Goal: Information Seeking & Learning: Learn about a topic

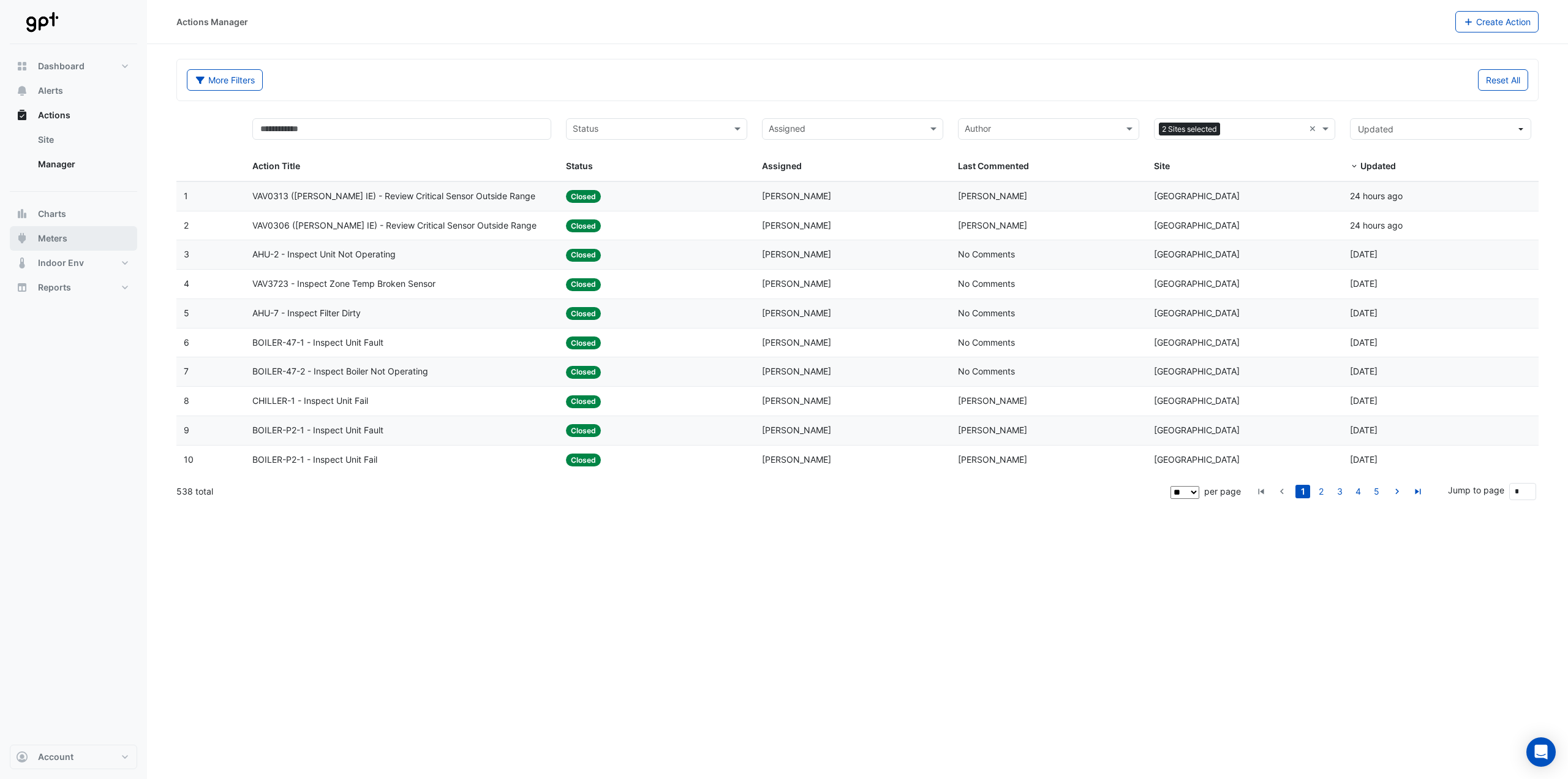
click at [60, 239] on span "Meters" at bounding box center [53, 238] width 30 height 12
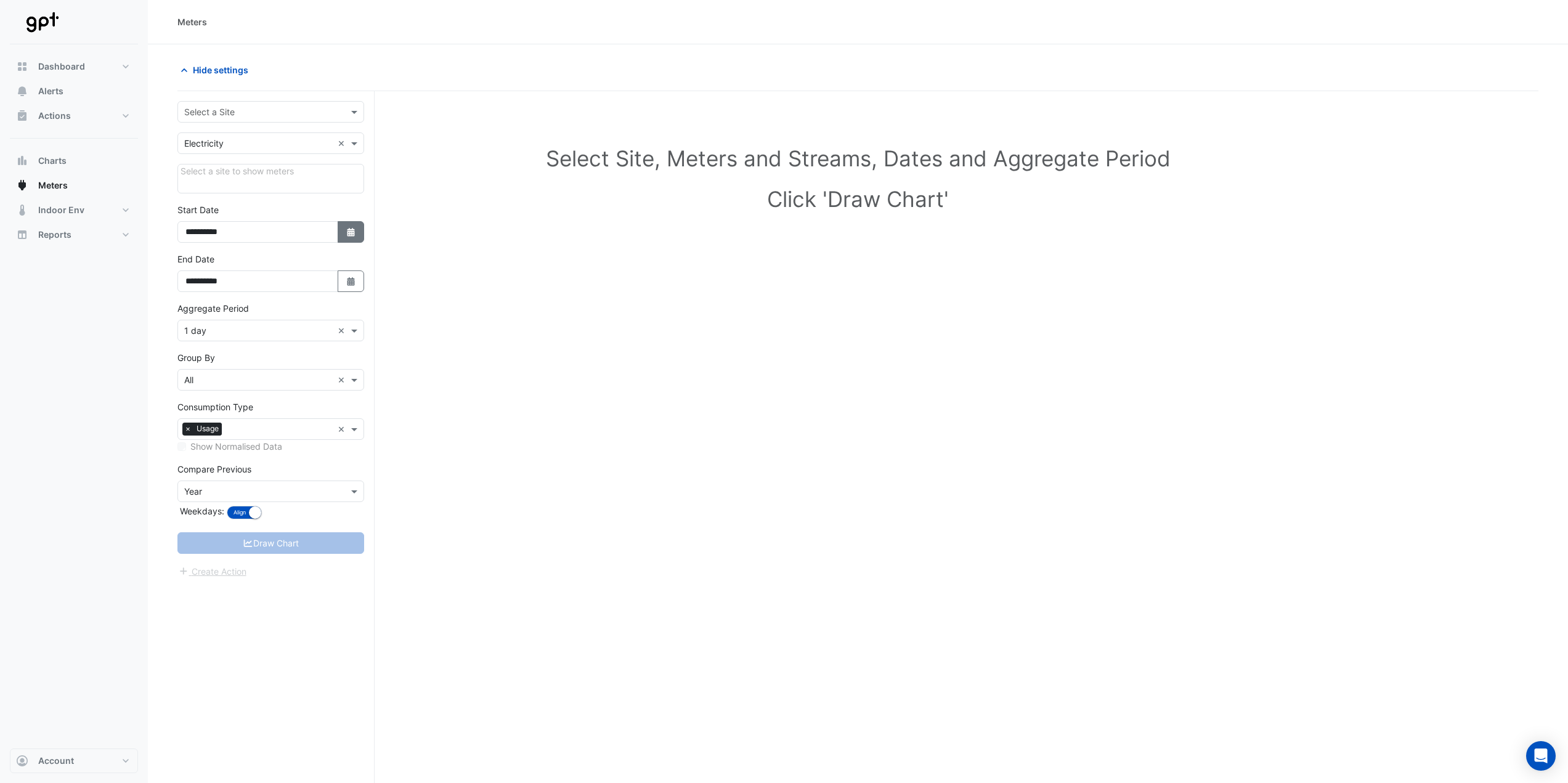
click at [350, 234] on icon "button" at bounding box center [350, 231] width 7 height 9
select select "*"
select select "****"
click at [244, 70] on select "*** *** *** *** *** *** ***" at bounding box center [233, 68] width 47 height 19
select select "*"
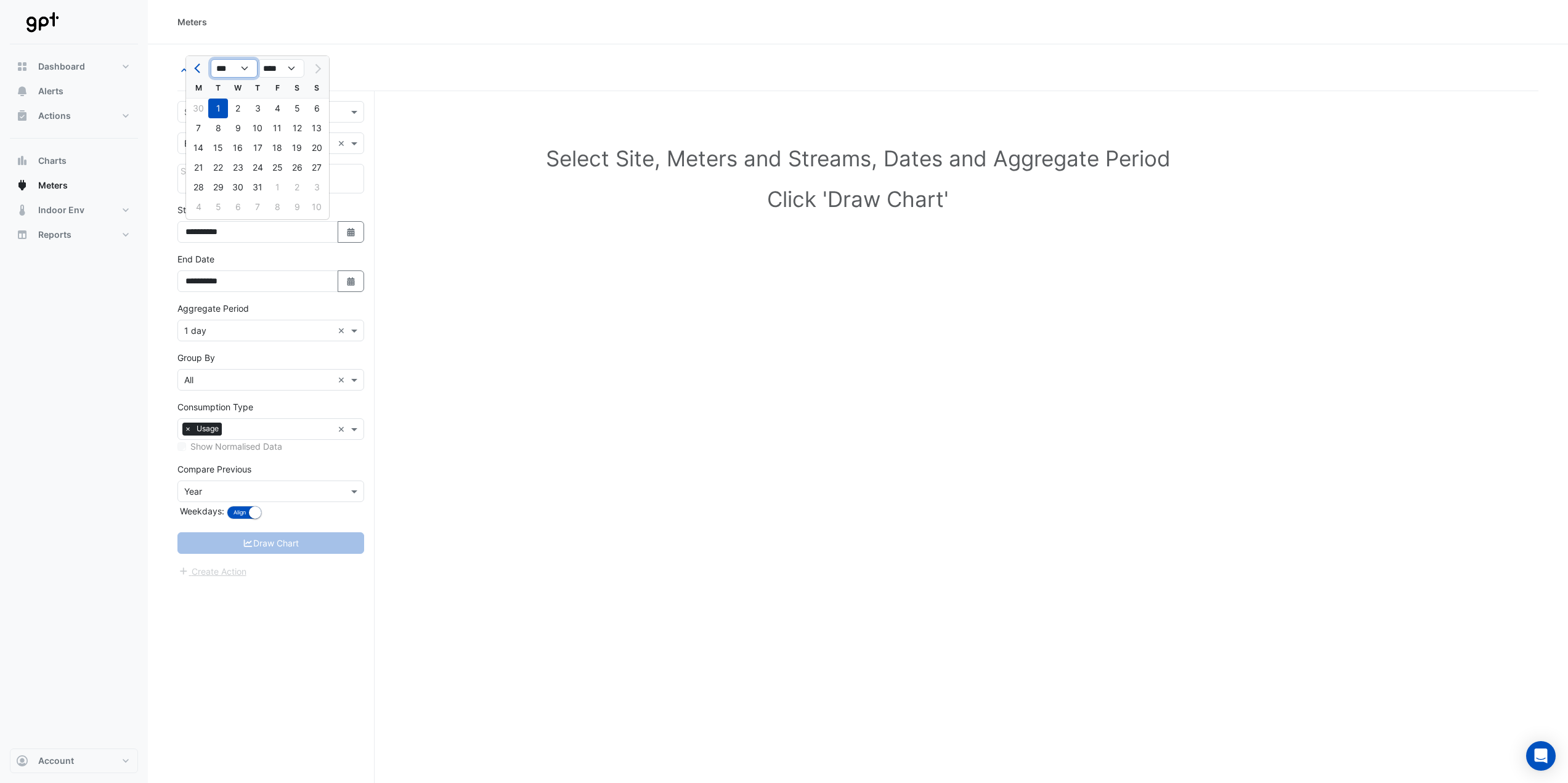
click at [210, 59] on select "*** *** *** *** *** *** ***" at bounding box center [233, 68] width 47 height 19
click at [292, 70] on select "**** **** **** **** **** **** **** **** **** **** ****" at bounding box center [280, 68] width 47 height 19
select select "****"
click at [257, 59] on select "**** **** **** **** **** **** **** **** **** **** ****" at bounding box center [280, 68] width 47 height 19
click at [199, 109] on div "1" at bounding box center [198, 109] width 20 height 20
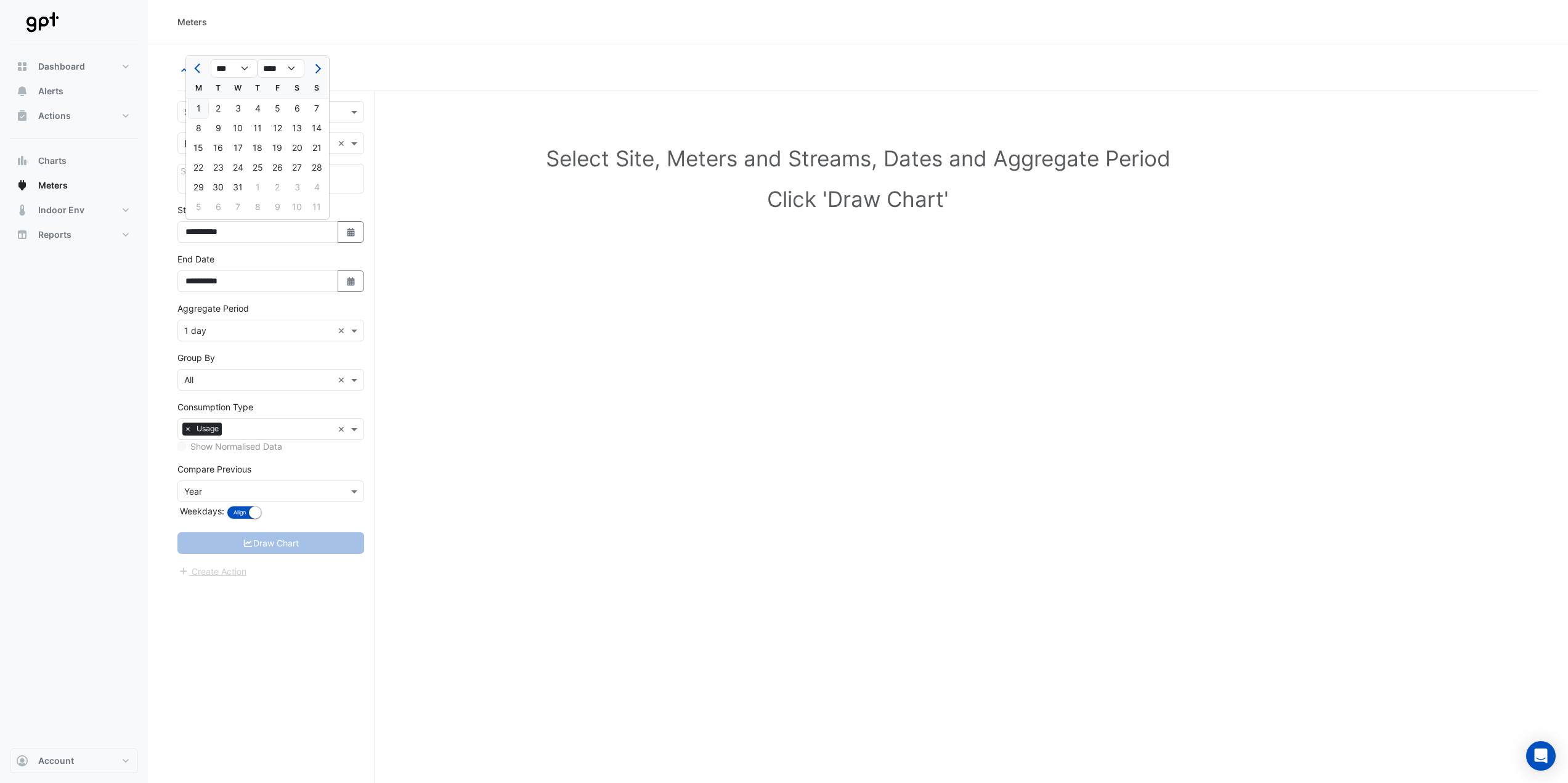
type input "**********"
click at [350, 114] on span at bounding box center [355, 112] width 15 height 13
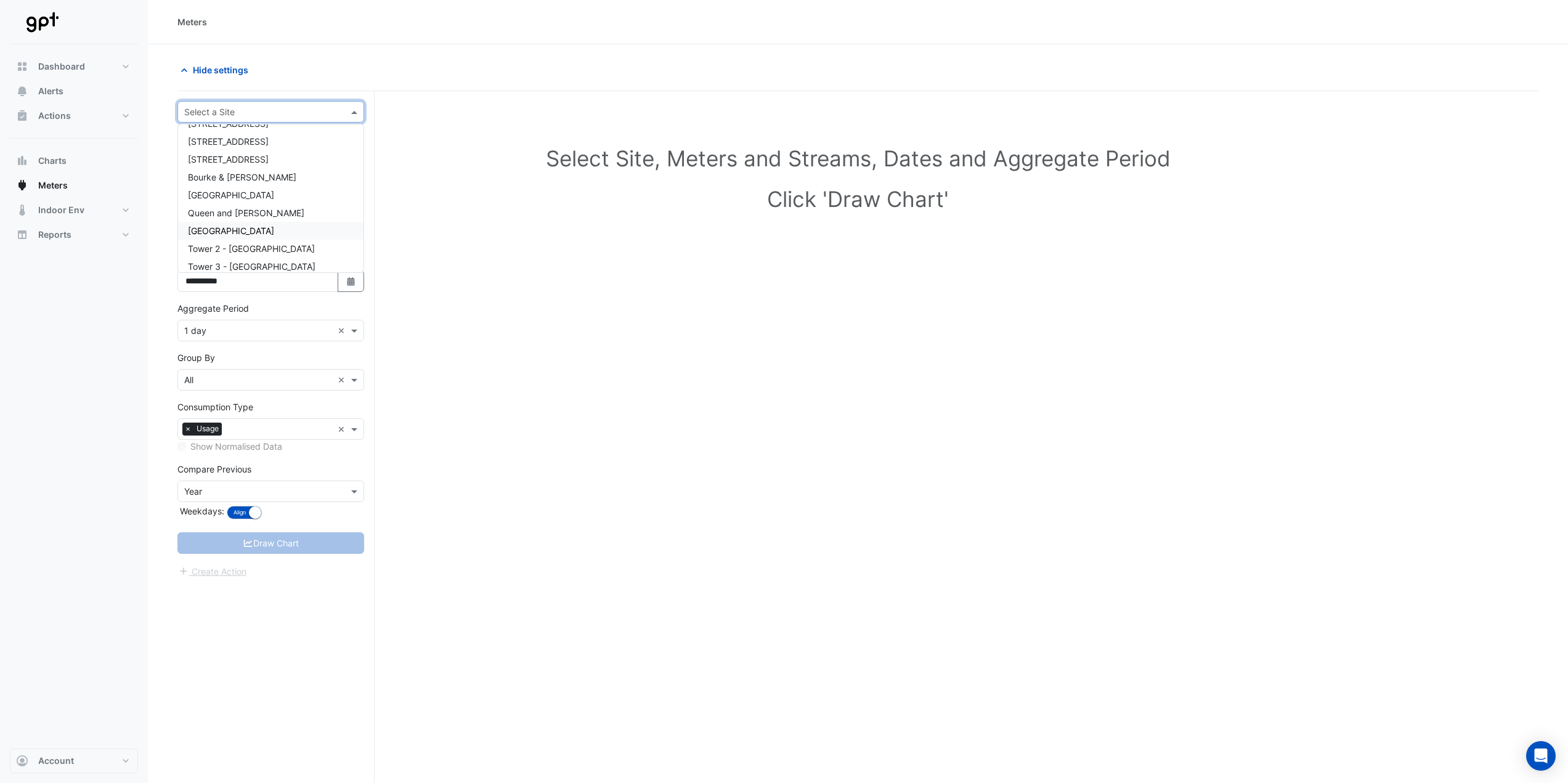
scroll to position [124, 0]
click at [250, 196] on span "[GEOGRAPHIC_DATA]" at bounding box center [230, 194] width 86 height 10
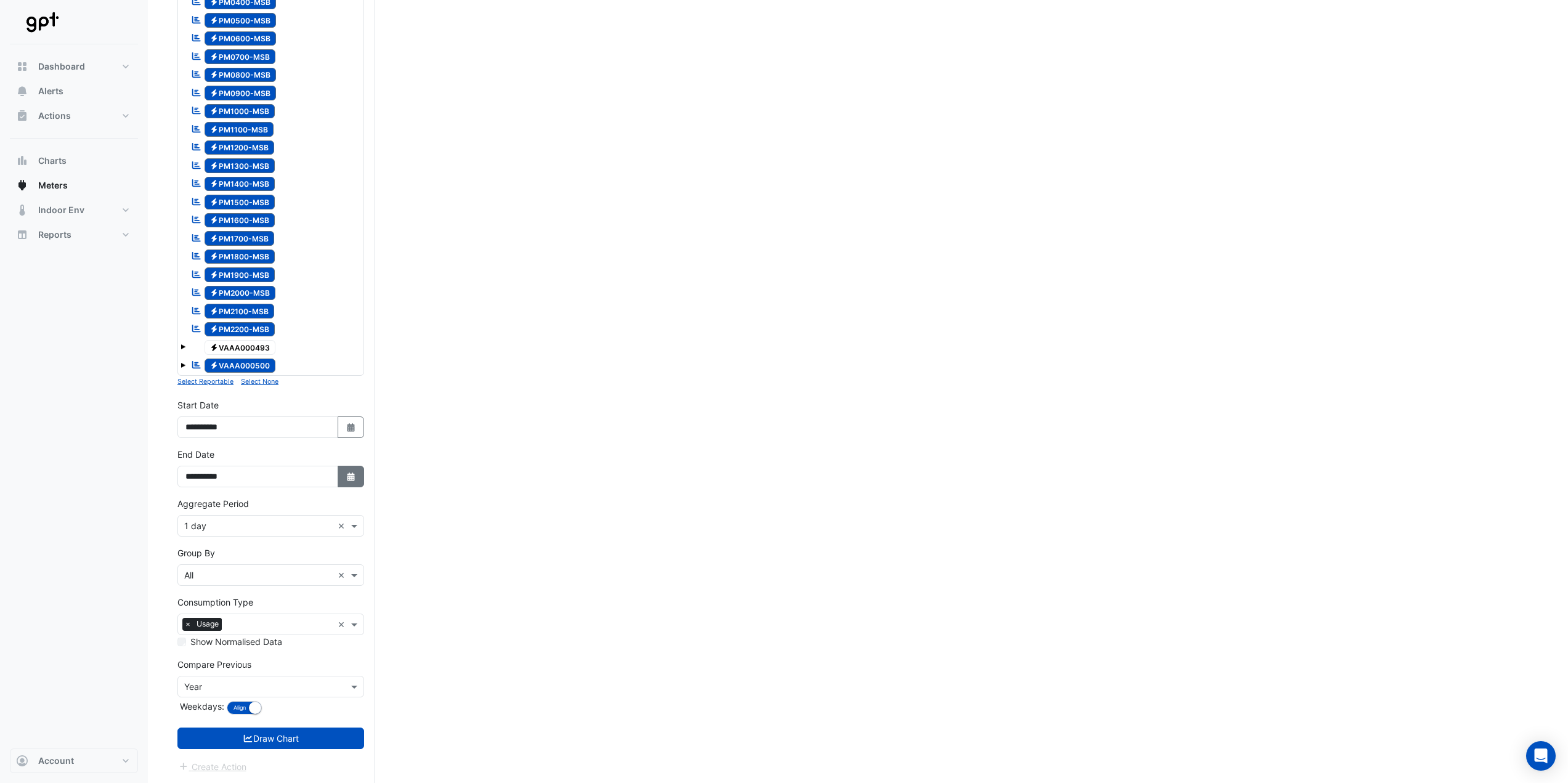
scroll to position [313, 0]
click at [352, 530] on span at bounding box center [355, 525] width 15 height 13
click at [269, 588] on div "30 min" at bounding box center [270, 587] width 186 height 18
click at [354, 625] on span at bounding box center [355, 623] width 15 height 13
click at [441, 638] on div "Select Site, Meters and Streams, Dates and Aggregate Period Click 'Draw Chart'" at bounding box center [858, 288] width 1361 height 989
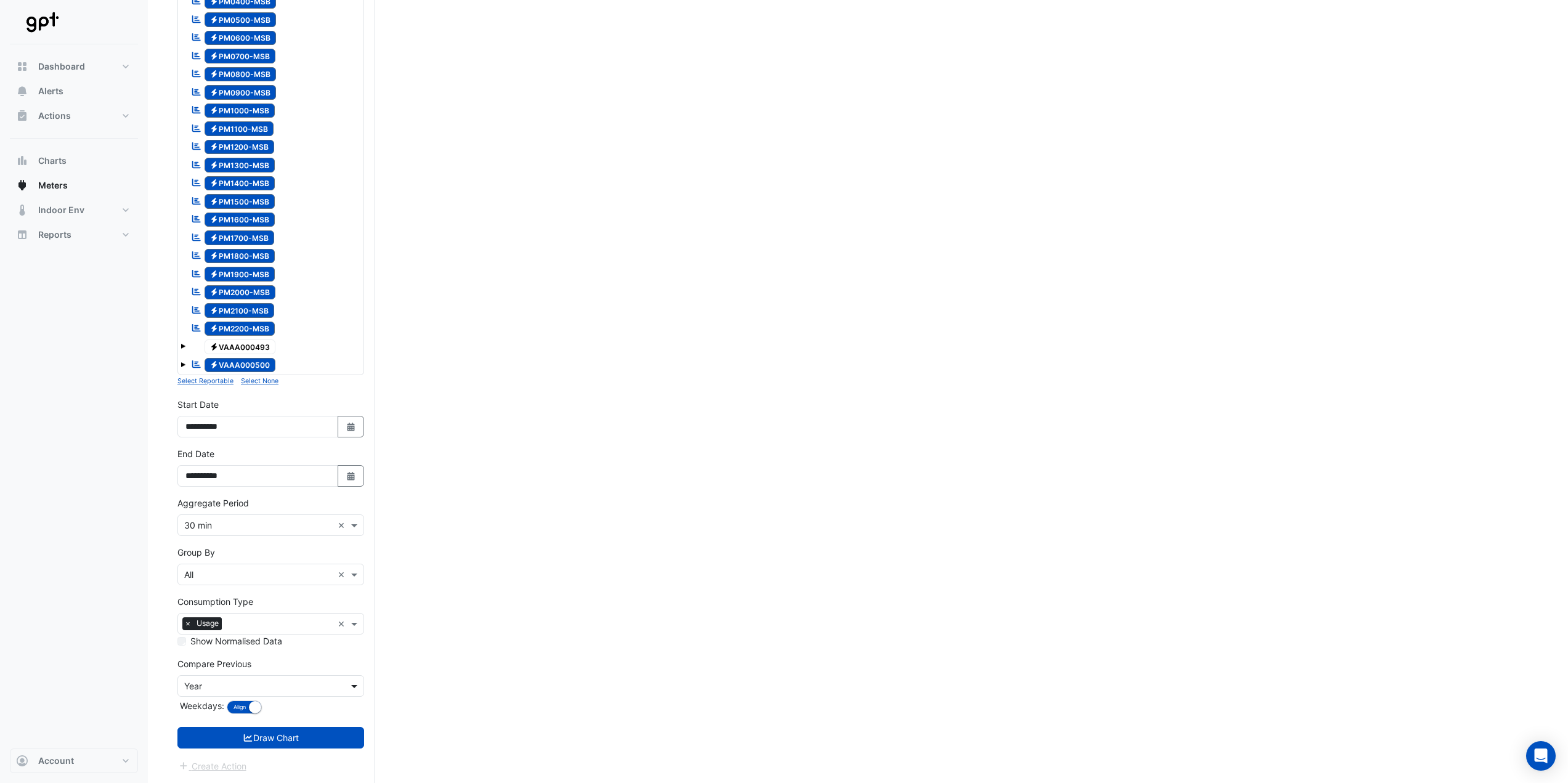
click at [353, 689] on span at bounding box center [355, 685] width 15 height 13
click at [223, 567] on div "None" at bounding box center [270, 571] width 186 height 18
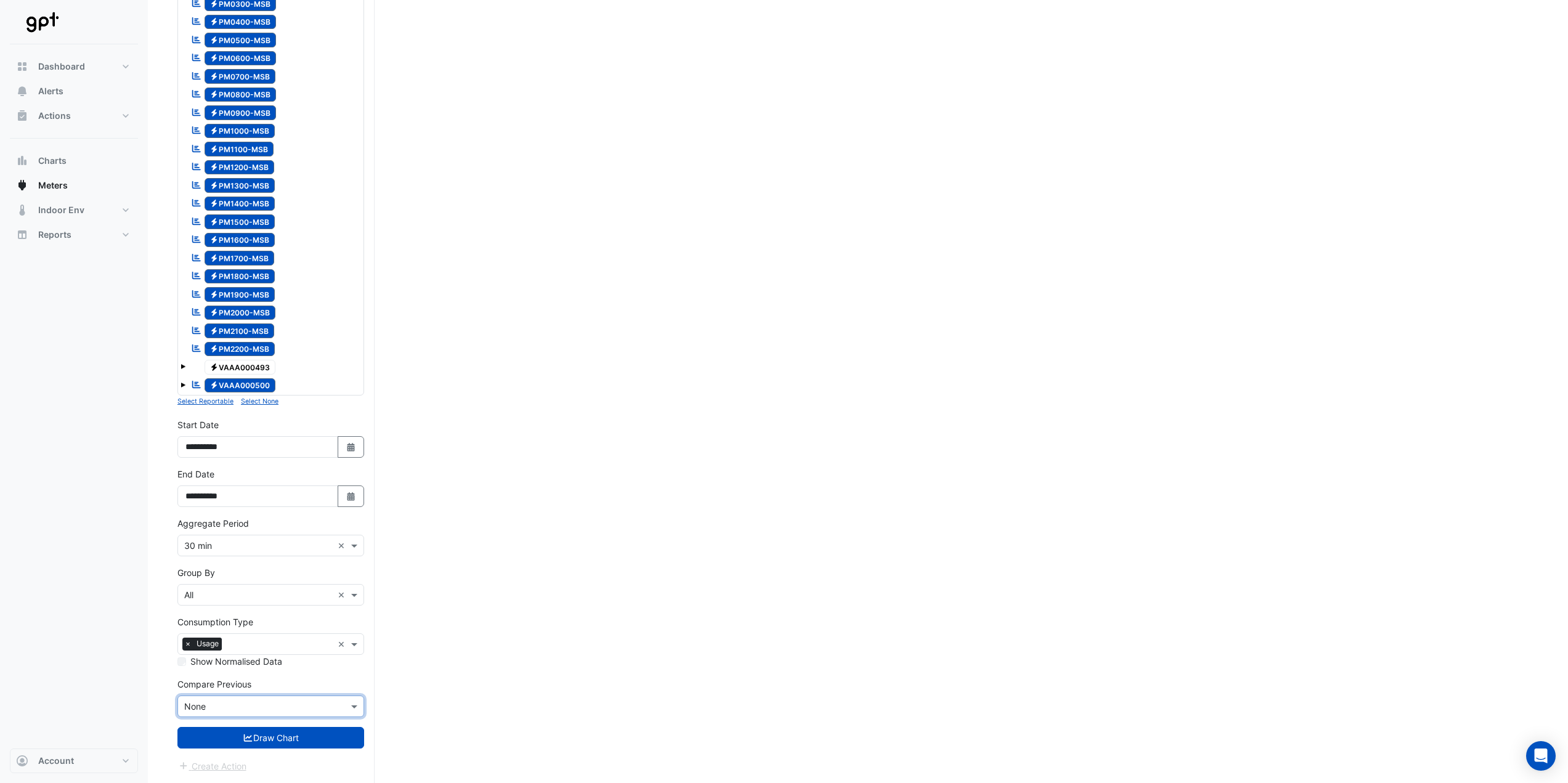
scroll to position [292, 0]
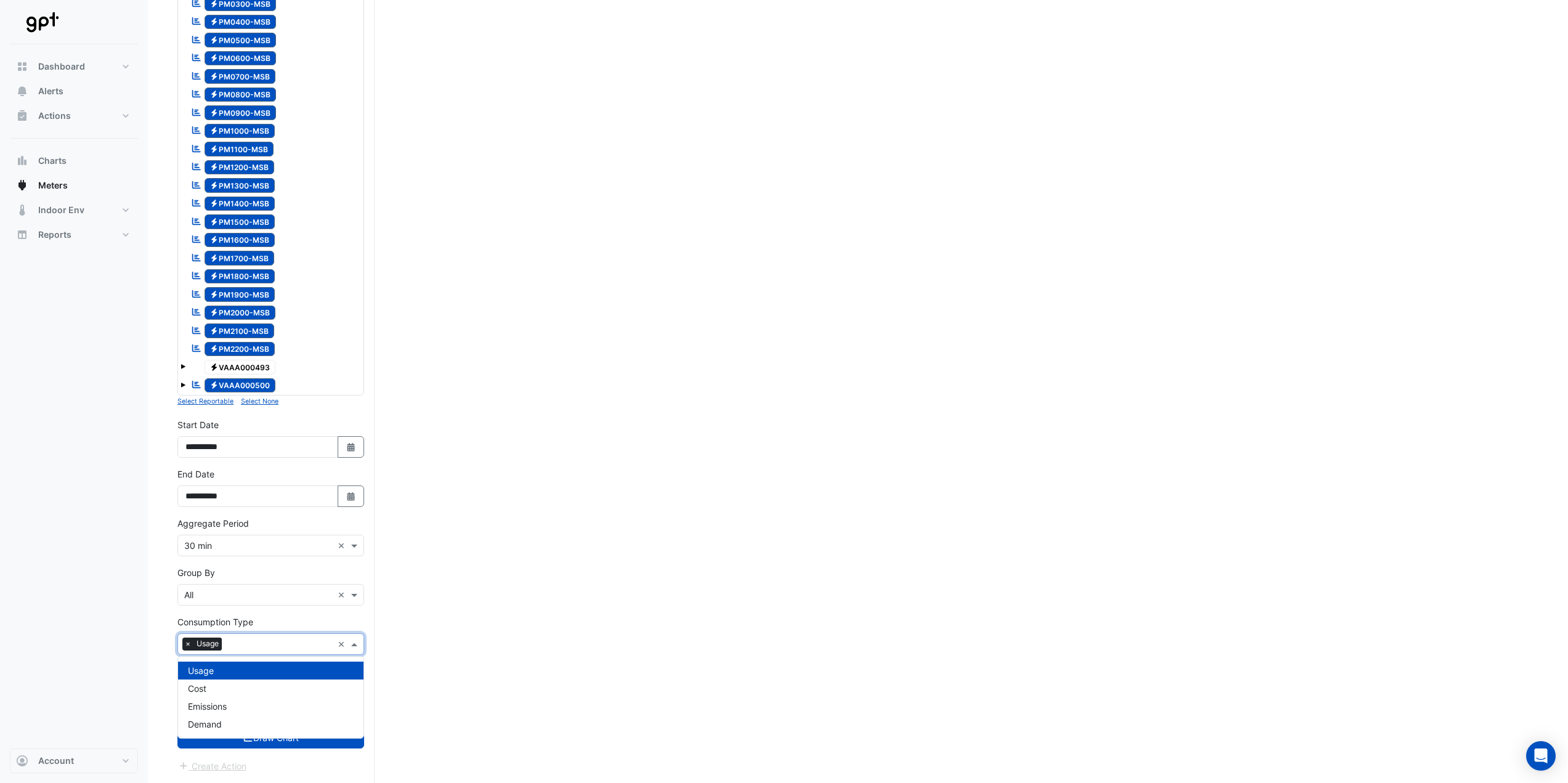
click at [358, 646] on span at bounding box center [355, 643] width 15 height 13
click at [428, 637] on div "Select Site, Meters and Streams, Dates and Aggregate Period Click 'Draw Chart'" at bounding box center [858, 298] width 1361 height 970
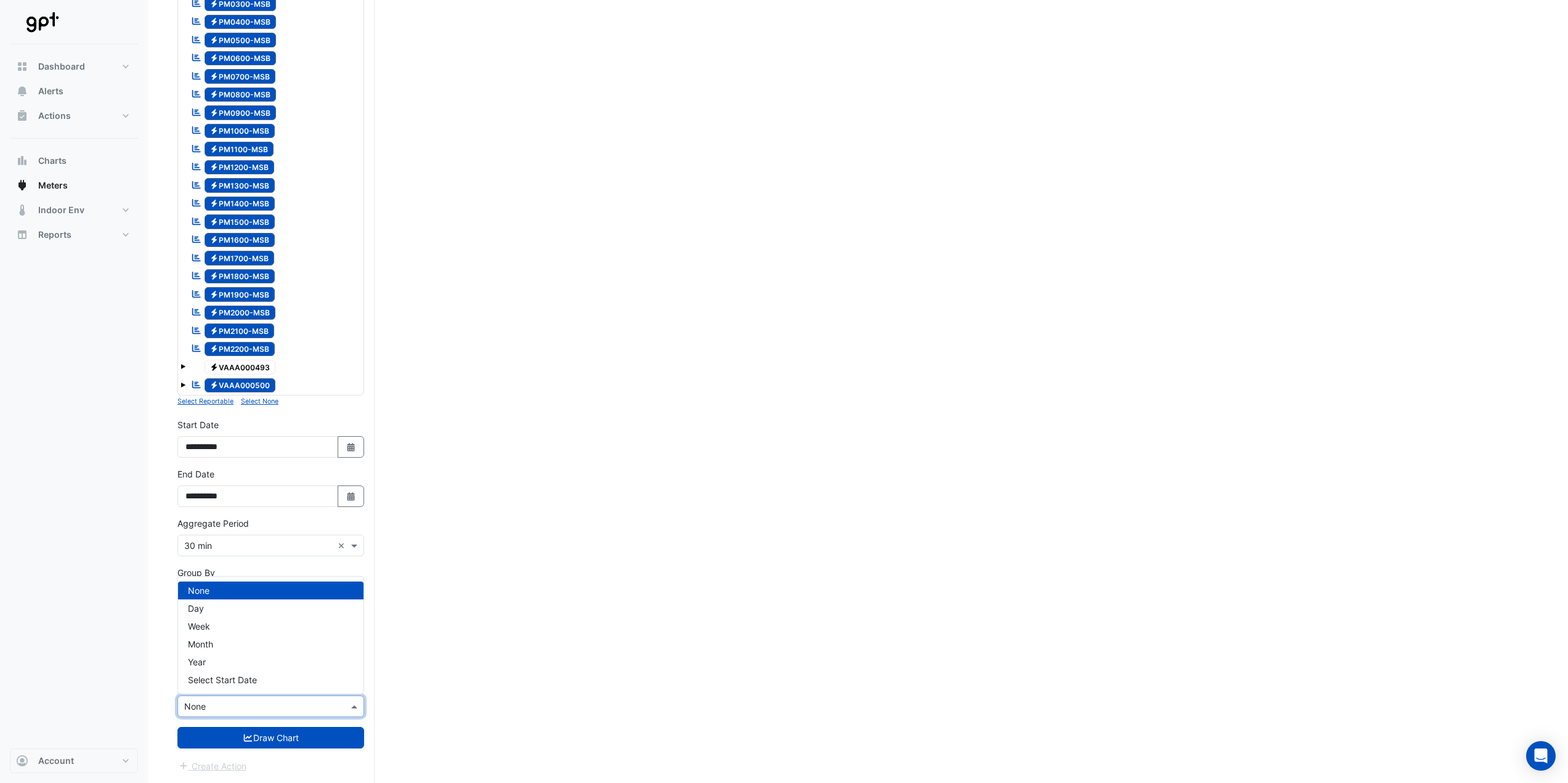
click at [352, 707] on span at bounding box center [355, 706] width 15 height 13
click at [455, 673] on div "Select Site, Meters and Streams, Dates and Aggregate Period Click 'Draw Chart'" at bounding box center [858, 298] width 1361 height 970
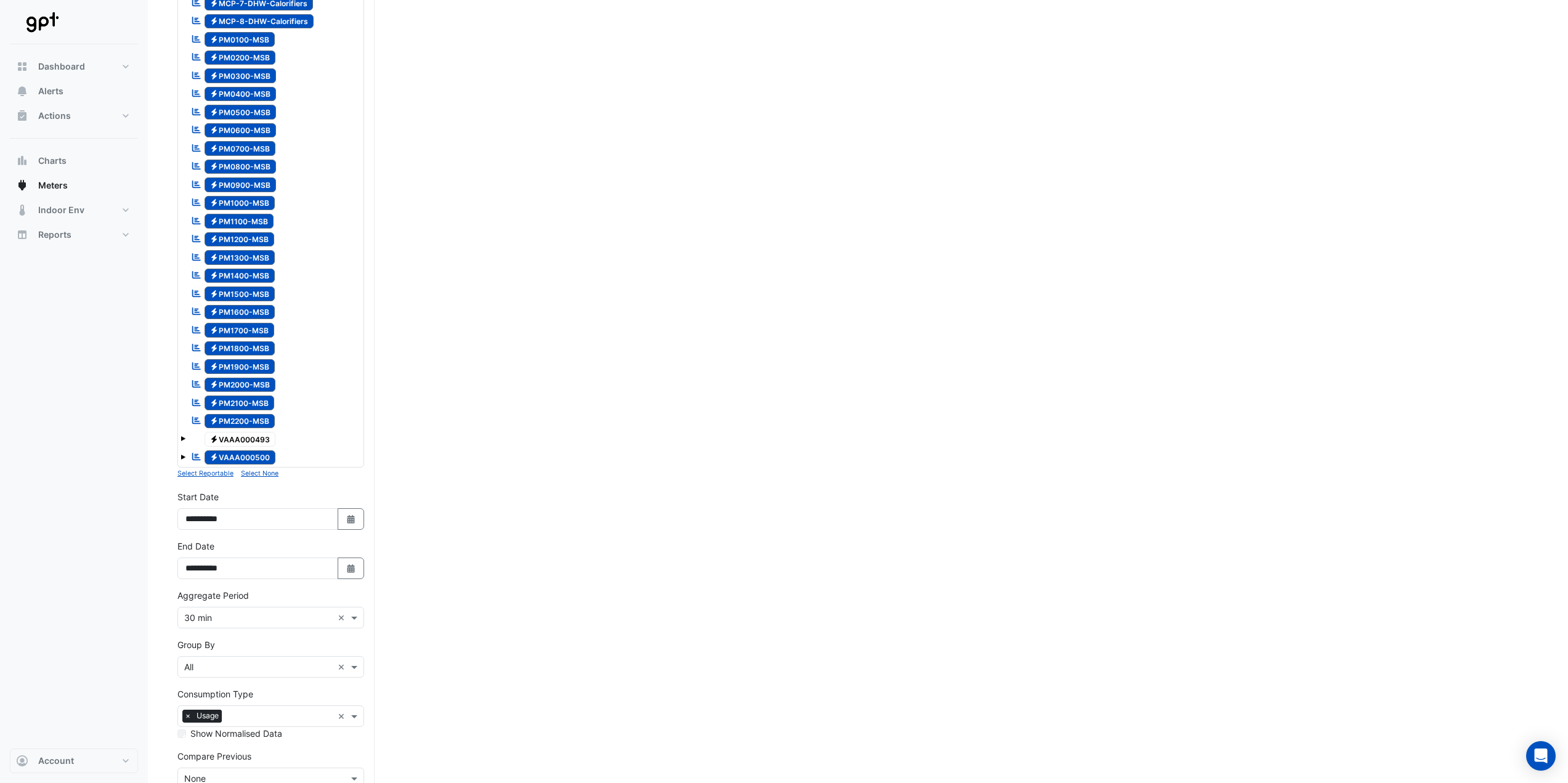
scroll to position [46, 0]
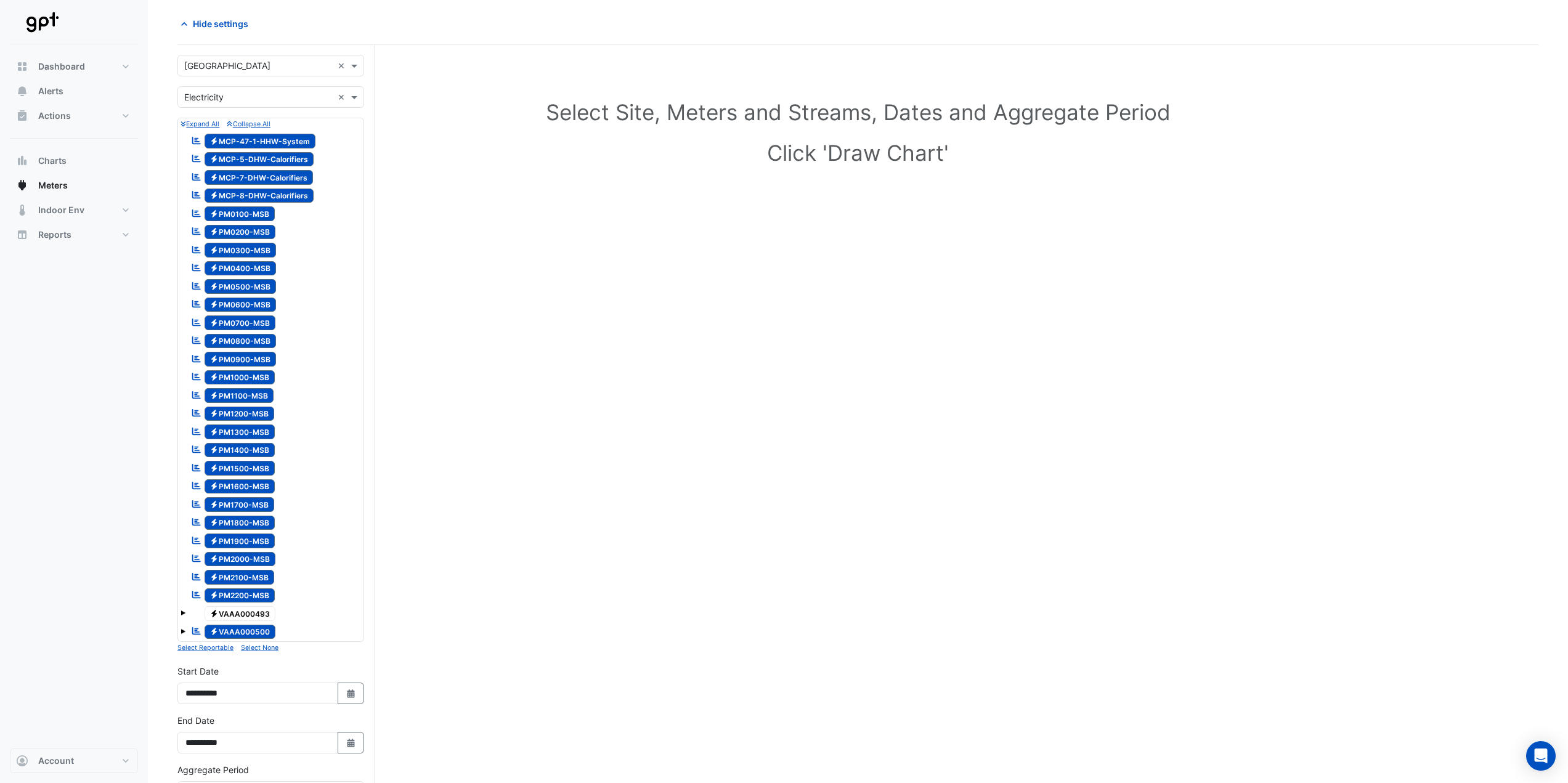
click at [183, 612] on span at bounding box center [183, 612] width 5 height 5
click at [226, 632] on span "1" at bounding box center [223, 631] width 15 height 14
click at [223, 643] on span "2" at bounding box center [223, 650] width 15 height 14
click at [223, 662] on span "3" at bounding box center [224, 668] width 16 height 14
drag, startPoint x: 224, startPoint y: 648, endPoint x: 225, endPoint y: 635, distance: 13.0
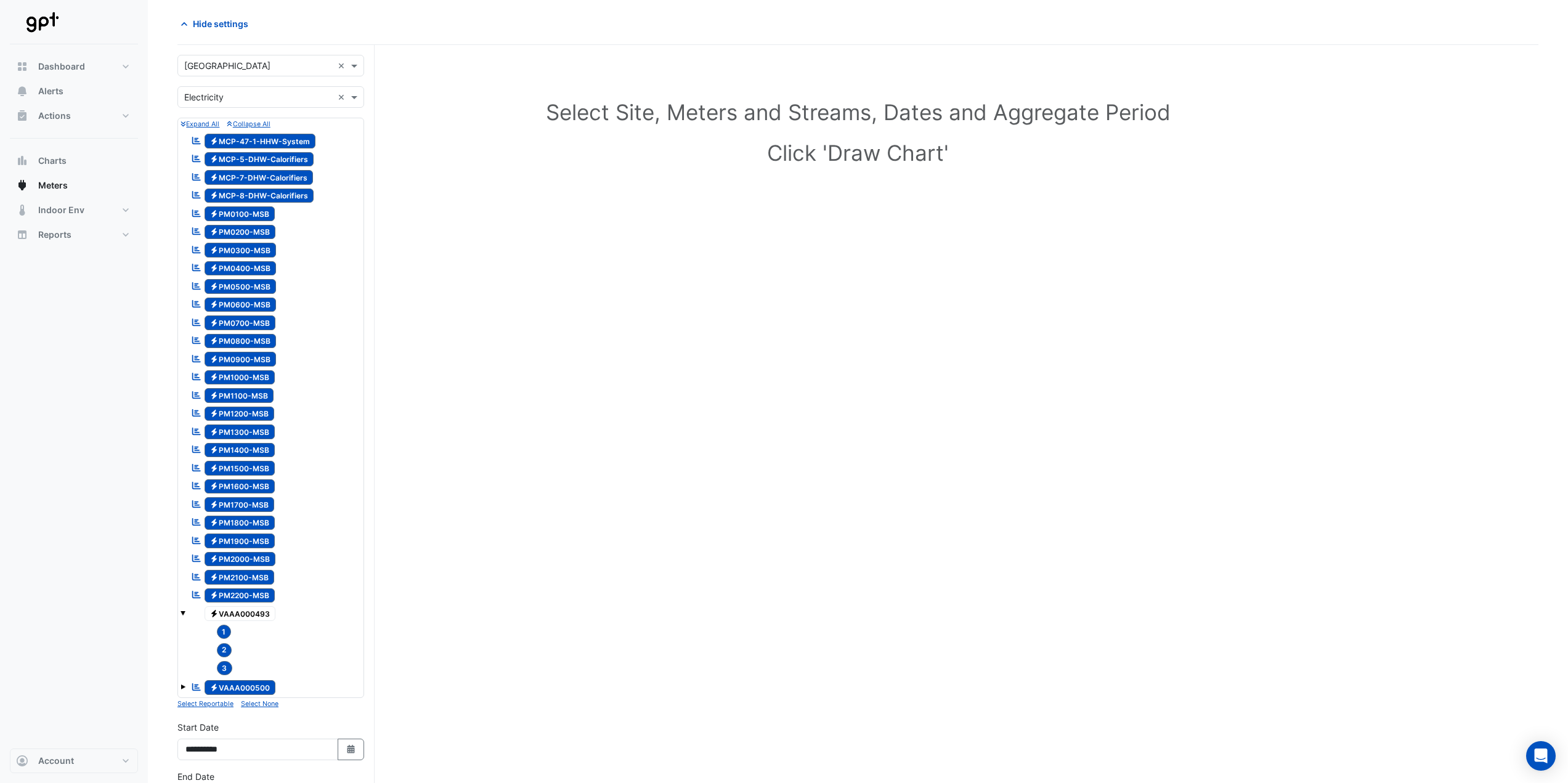
click at [225, 646] on span "2" at bounding box center [223, 650] width 15 height 14
drag, startPoint x: 224, startPoint y: 630, endPoint x: 224, endPoint y: 648, distance: 18.0
click at [224, 631] on span "1" at bounding box center [223, 631] width 15 height 14
drag, startPoint x: 224, startPoint y: 650, endPoint x: 225, endPoint y: 656, distance: 6.1
click at [224, 650] on span "2" at bounding box center [223, 650] width 15 height 14
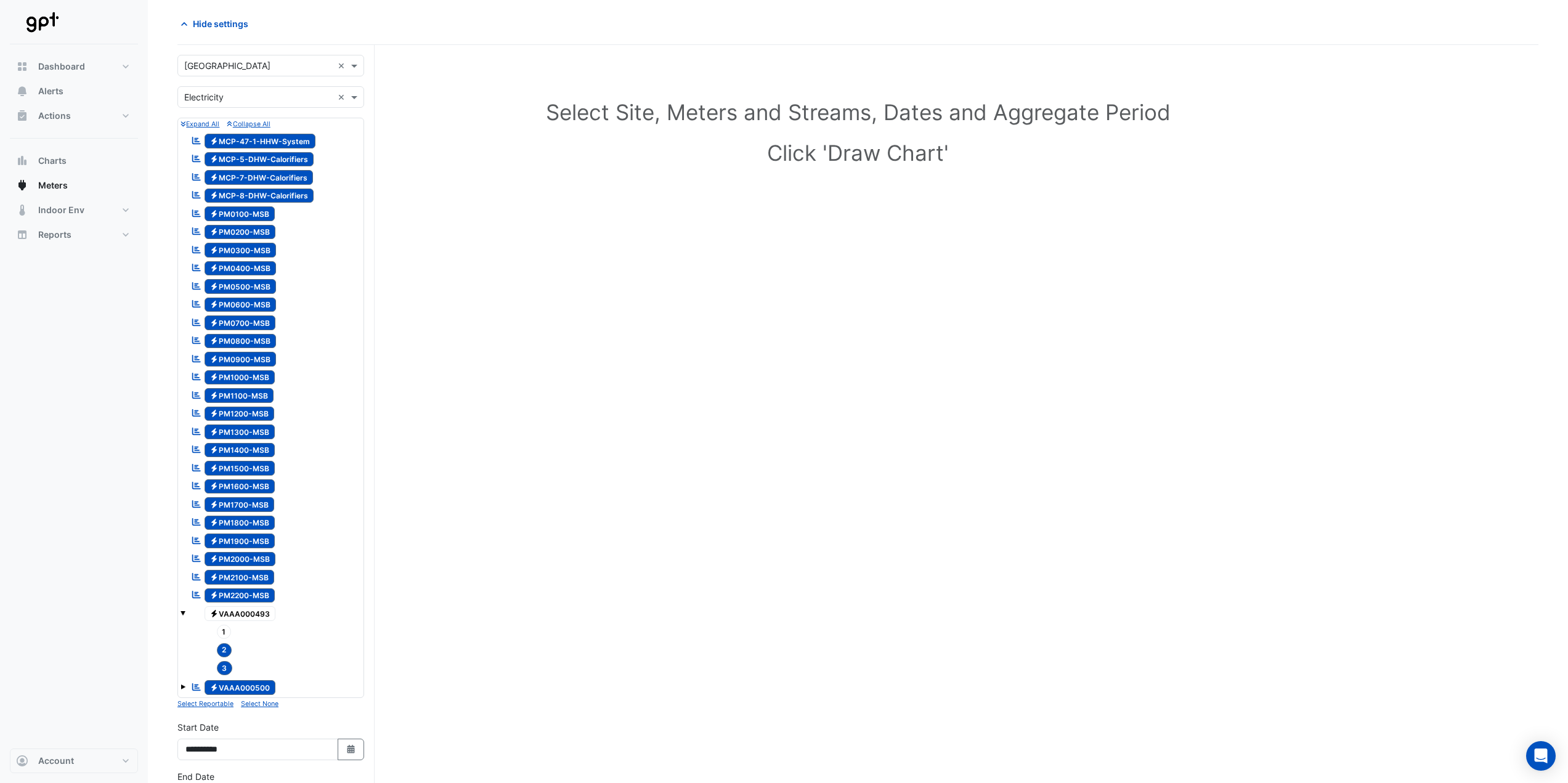
click at [224, 650] on span "2" at bounding box center [223, 650] width 15 height 14
click at [226, 664] on span "3" at bounding box center [224, 668] width 16 height 14
click at [183, 613] on span at bounding box center [183, 612] width 5 height 5
click at [184, 632] on span at bounding box center [183, 631] width 5 height 5
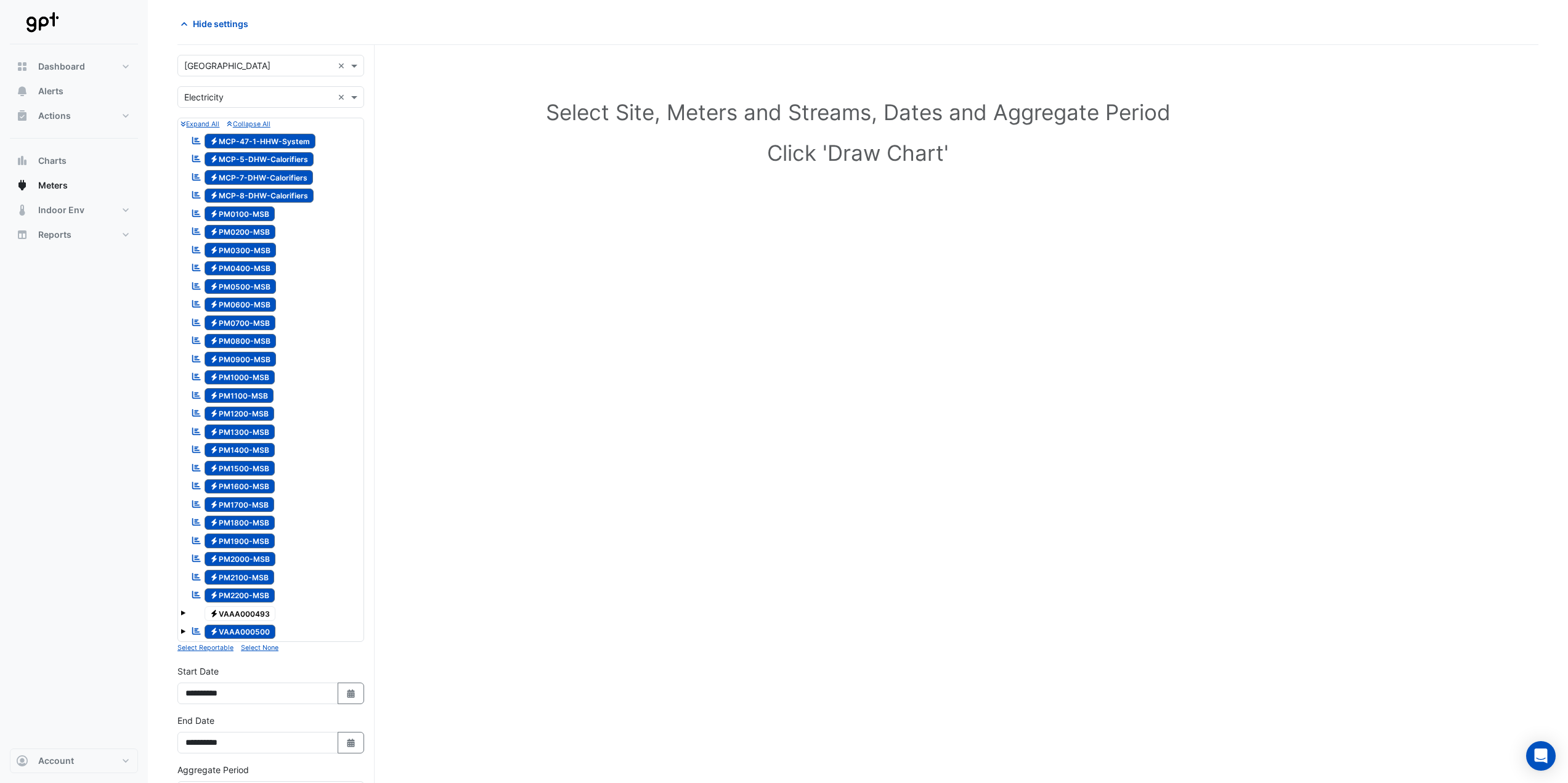
click at [227, 323] on span "Electricity PM0700-MSB" at bounding box center [240, 322] width 72 height 15
click at [232, 323] on span "Electricity PM0700-MSB" at bounding box center [240, 322] width 72 height 15
click at [234, 321] on span "Electricity PM0700-MSB" at bounding box center [240, 322] width 72 height 15
click at [249, 303] on span "Electricity PM0600-MSB" at bounding box center [240, 304] width 72 height 15
click at [249, 284] on span "Electricity PM0500-MSB" at bounding box center [240, 286] width 72 height 15
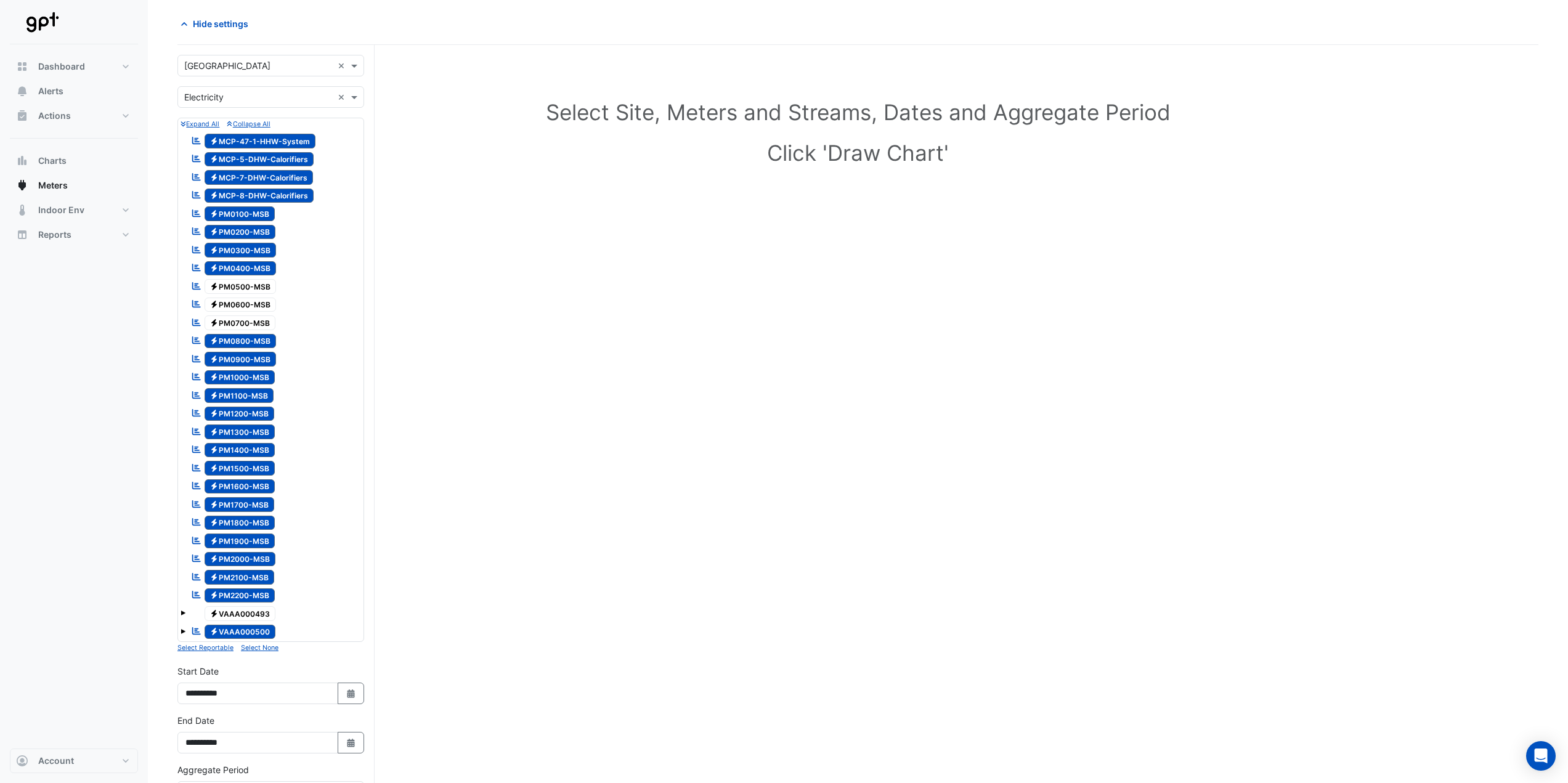
click at [249, 269] on span "Electricity PM0400-MSB" at bounding box center [240, 268] width 72 height 15
drag, startPoint x: 248, startPoint y: 253, endPoint x: 247, endPoint y: 242, distance: 11.0
click at [248, 253] on span "Electricity PM0300-MSB" at bounding box center [240, 249] width 72 height 15
click at [247, 233] on span "Electricity PM0200-MSB" at bounding box center [240, 231] width 72 height 15
click at [244, 215] on span "Electricity PM0100-MSB" at bounding box center [239, 213] width 71 height 15
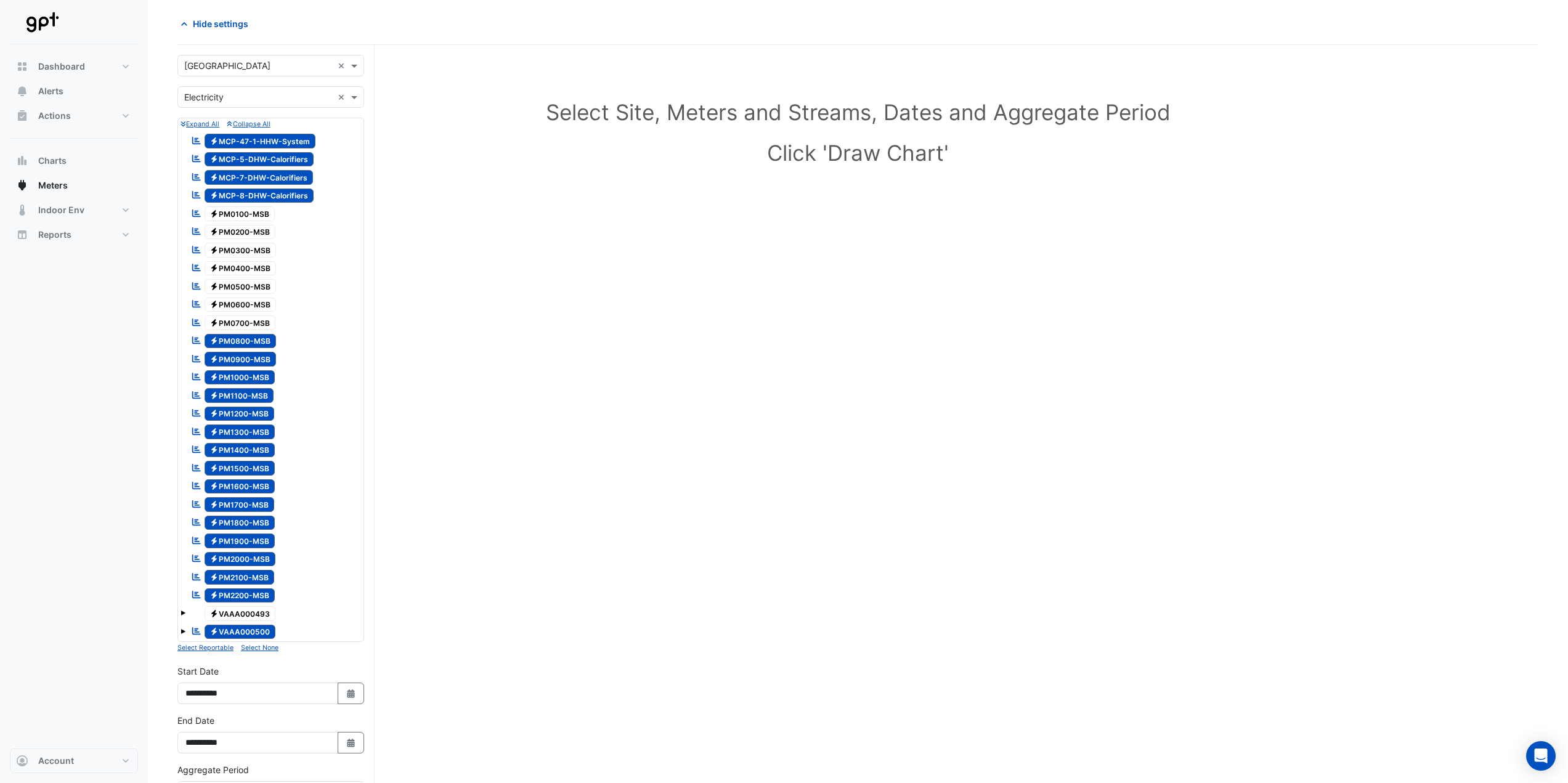
drag, startPoint x: 243, startPoint y: 193, endPoint x: 244, endPoint y: 183, distance: 10.0
click at [244, 191] on span "Electricity MCP-8-DHW-Calorifiers" at bounding box center [259, 196] width 110 height 15
drag, startPoint x: 244, startPoint y: 177, endPoint x: 244, endPoint y: 161, distance: 16.0
click at [244, 175] on span "Electricity MCP-7-DHW-Calorifiers" at bounding box center [258, 177] width 109 height 15
drag, startPoint x: 244, startPoint y: 160, endPoint x: 244, endPoint y: 153, distance: 7.0
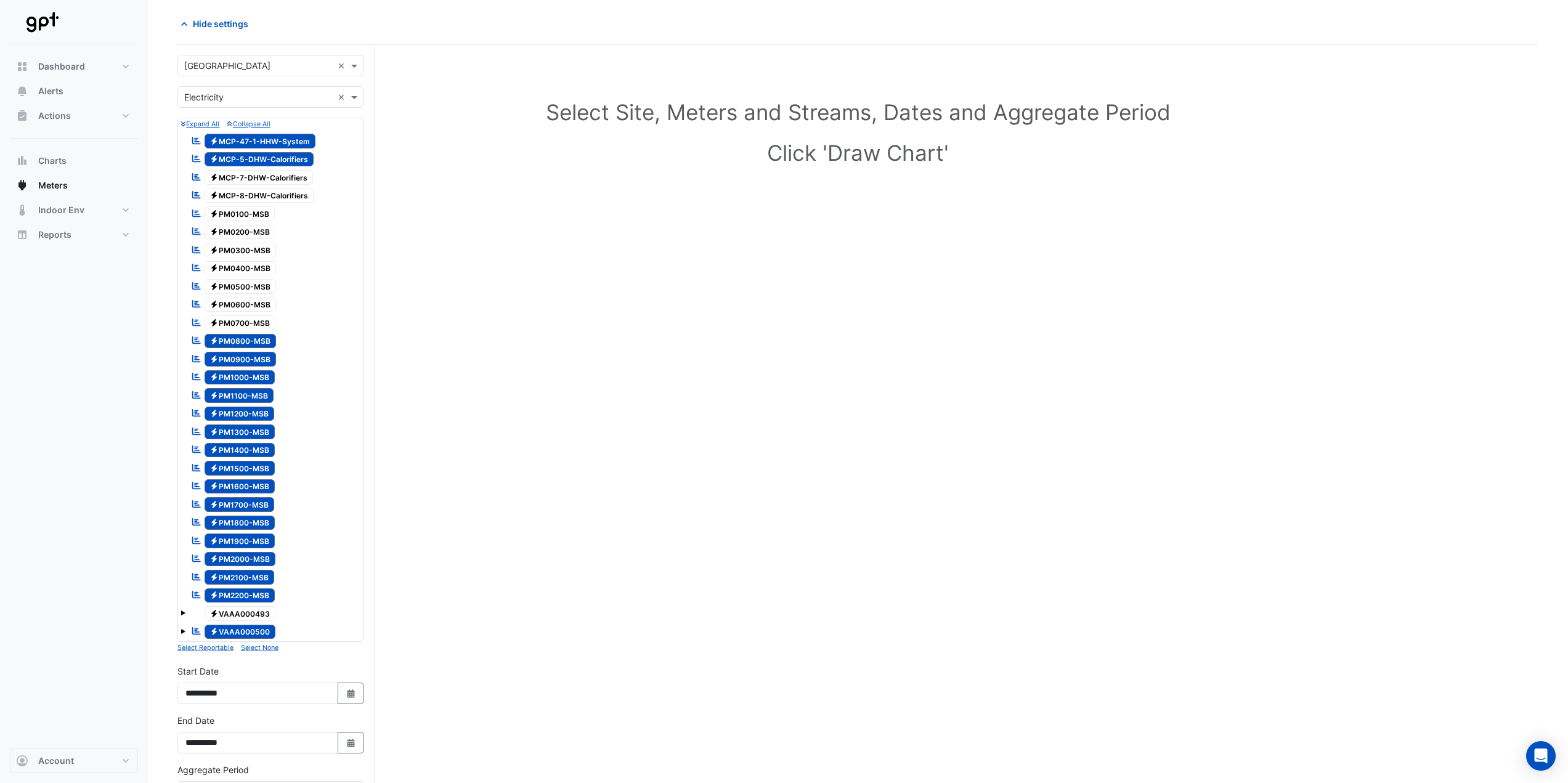
click at [244, 159] on span "Electricity MCP-5-DHW-Calorifiers" at bounding box center [259, 160] width 110 height 15
click at [244, 143] on span "Electricity MCP-47-1-HHW-System" at bounding box center [260, 141] width 112 height 15
click at [228, 339] on span "Electricity PM0800-MSB" at bounding box center [240, 341] width 72 height 15
click at [228, 360] on span "Electricity PM0900-MSB" at bounding box center [240, 359] width 72 height 15
click at [229, 381] on span "Electricity PM1000-MSB" at bounding box center [239, 377] width 71 height 15
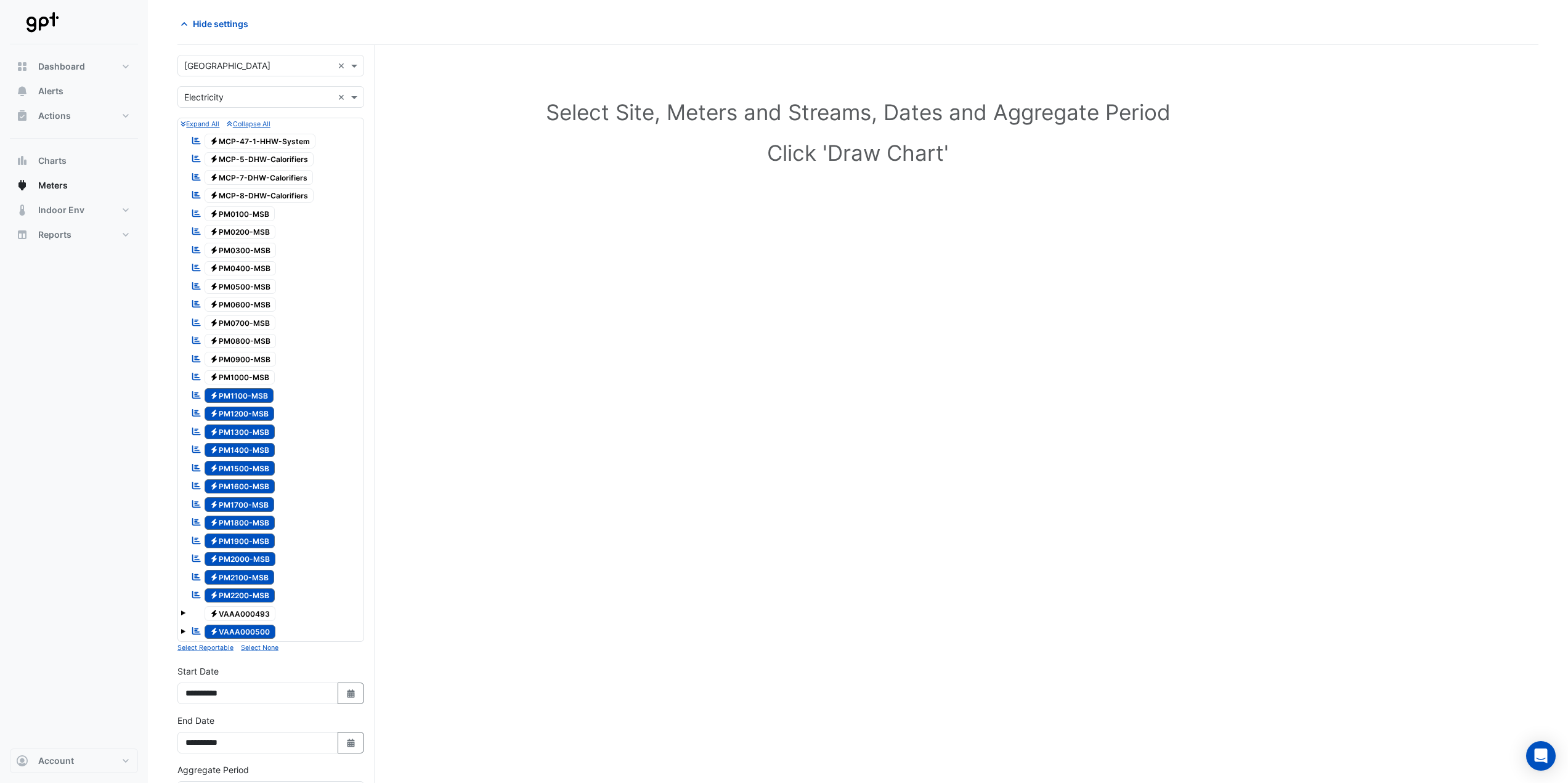
click at [229, 394] on span "Electricity PM1100-MSB" at bounding box center [239, 395] width 70 height 15
click at [230, 412] on span "Electricity PM1200-MSB" at bounding box center [239, 414] width 70 height 15
click at [232, 431] on span "Electricity PM1300-MSB" at bounding box center [239, 431] width 71 height 15
click at [232, 449] on span "Electricity PM1400-MSB" at bounding box center [239, 450] width 71 height 15
drag, startPoint x: 234, startPoint y: 465, endPoint x: 234, endPoint y: 473, distance: 8.0
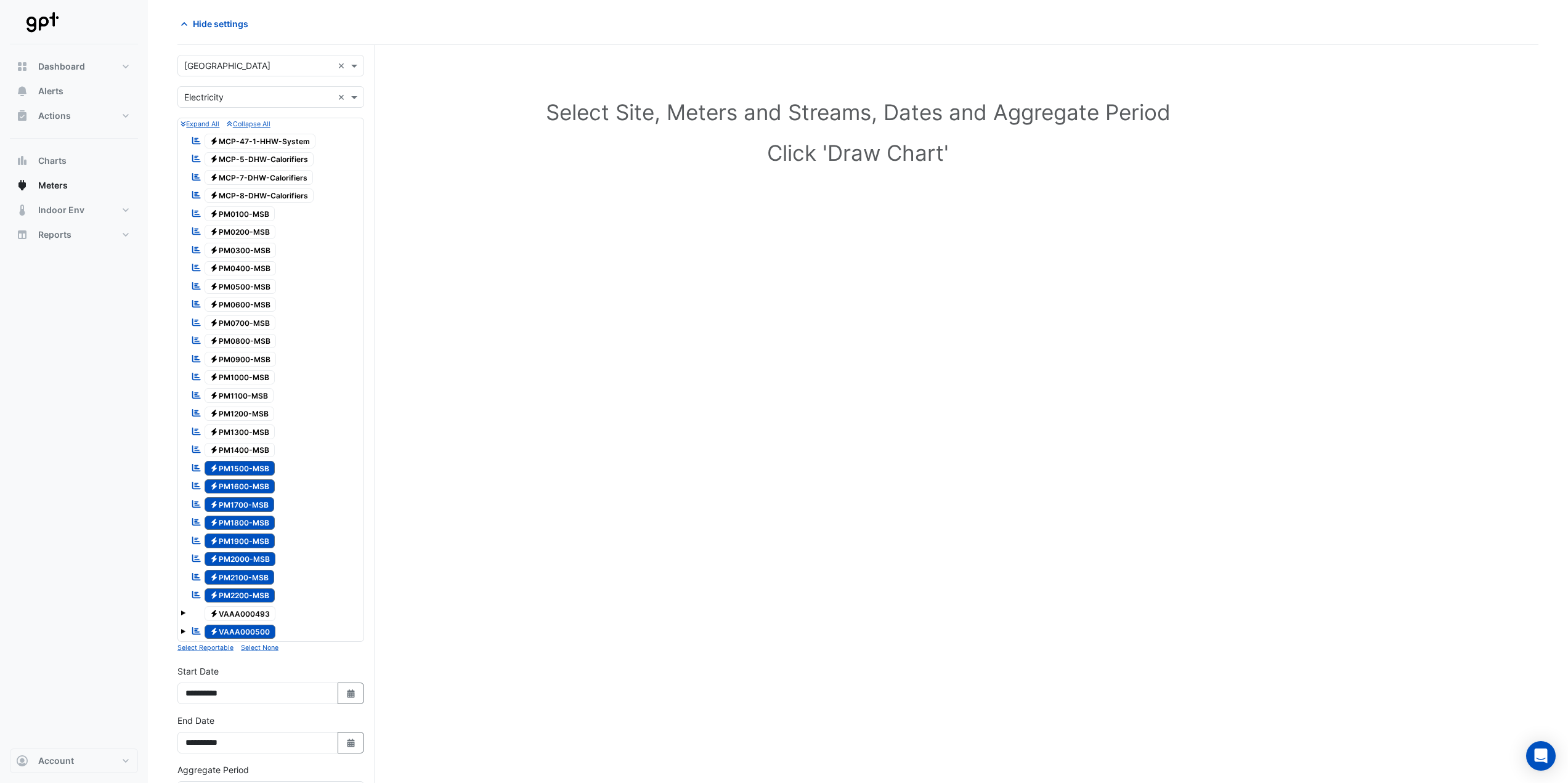
click at [234, 466] on span "Electricity PM1500-MSB" at bounding box center [239, 468] width 71 height 15
click at [236, 485] on span "Electricity PM1600-MSB" at bounding box center [239, 486] width 71 height 15
drag, startPoint x: 236, startPoint y: 506, endPoint x: 236, endPoint y: 518, distance: 12.0
click at [236, 507] on span "Electricity PM1700-MSB" at bounding box center [239, 504] width 70 height 15
click at [237, 523] on span "Electricity PM1800-MSB" at bounding box center [239, 523] width 71 height 15
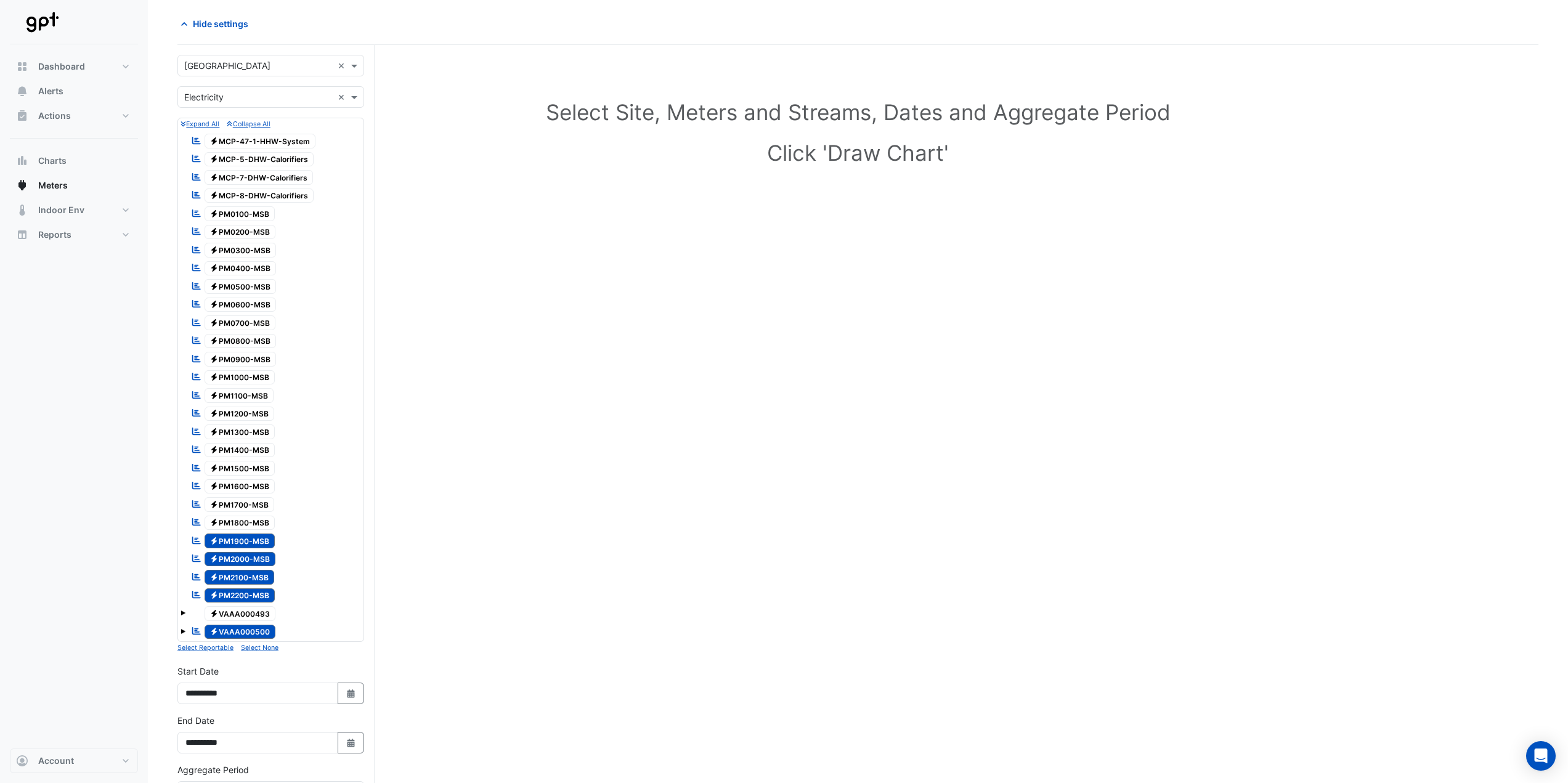
click at [237, 542] on span "Electricity PM1900-MSB" at bounding box center [239, 541] width 71 height 15
click at [237, 559] on span "Electricity PM2000-MSB" at bounding box center [240, 559] width 72 height 15
click at [239, 576] on span "Electricity PM2100-MSB" at bounding box center [239, 577] width 70 height 15
drag, startPoint x: 240, startPoint y: 590, endPoint x: 243, endPoint y: 610, distance: 20.2
click at [240, 592] on span "Electricity PM2200-MSB" at bounding box center [239, 595] width 71 height 15
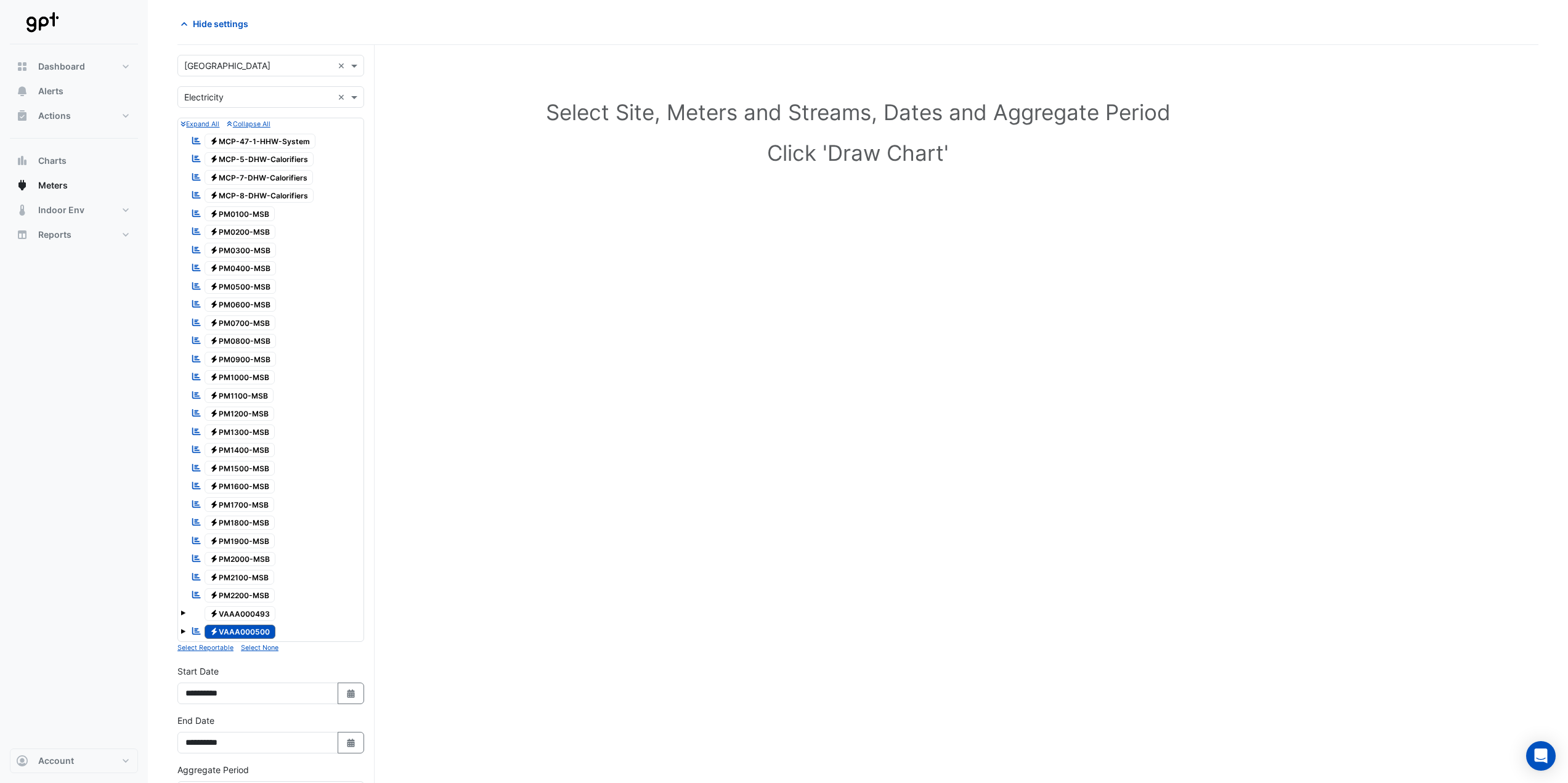
click at [245, 628] on span "Electricity VAAA000500" at bounding box center [240, 631] width 72 height 15
click at [237, 376] on span "Electricity PM1000-MSB" at bounding box center [239, 377] width 71 height 15
click at [196, 322] on icon "Reportable" at bounding box center [196, 322] width 11 height 9
click at [220, 324] on span "Electricity PM0700-MSB" at bounding box center [240, 322] width 72 height 15
click at [211, 323] on icon at bounding box center [214, 321] width 6 height 7
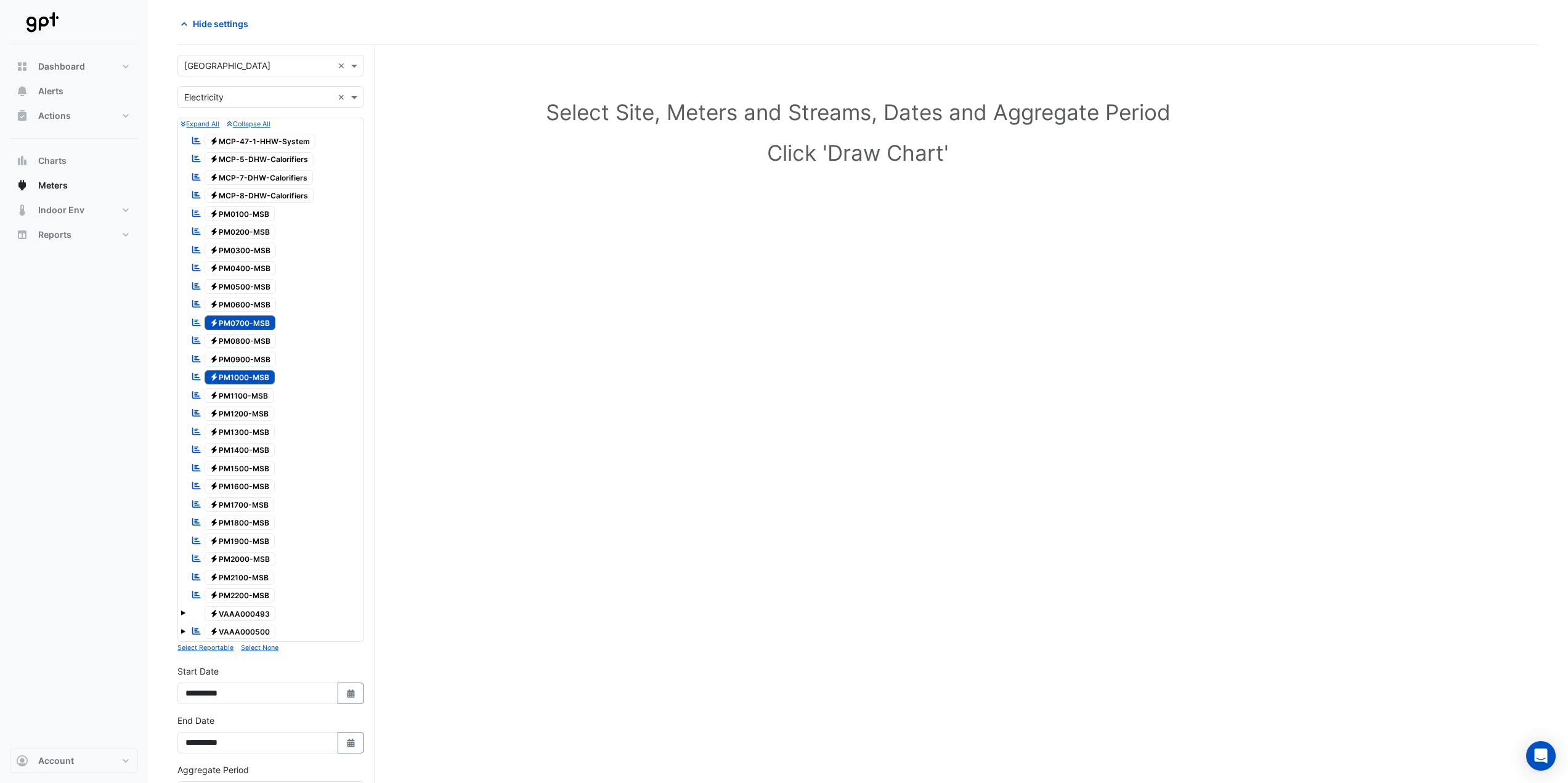
click at [183, 613] on span at bounding box center [183, 612] width 5 height 5
click at [183, 687] on span at bounding box center [183, 686] width 5 height 5
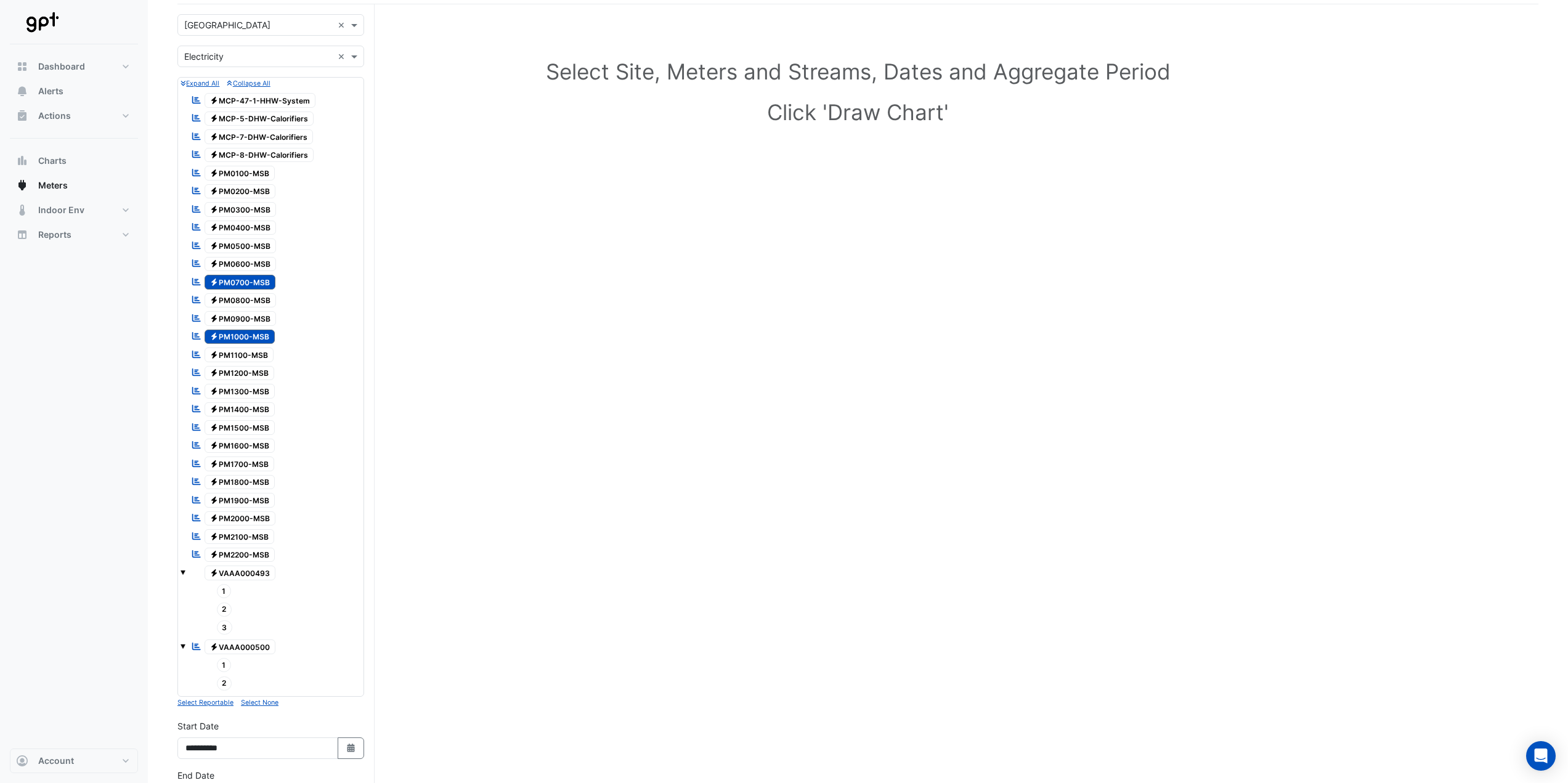
scroll to position [108, 0]
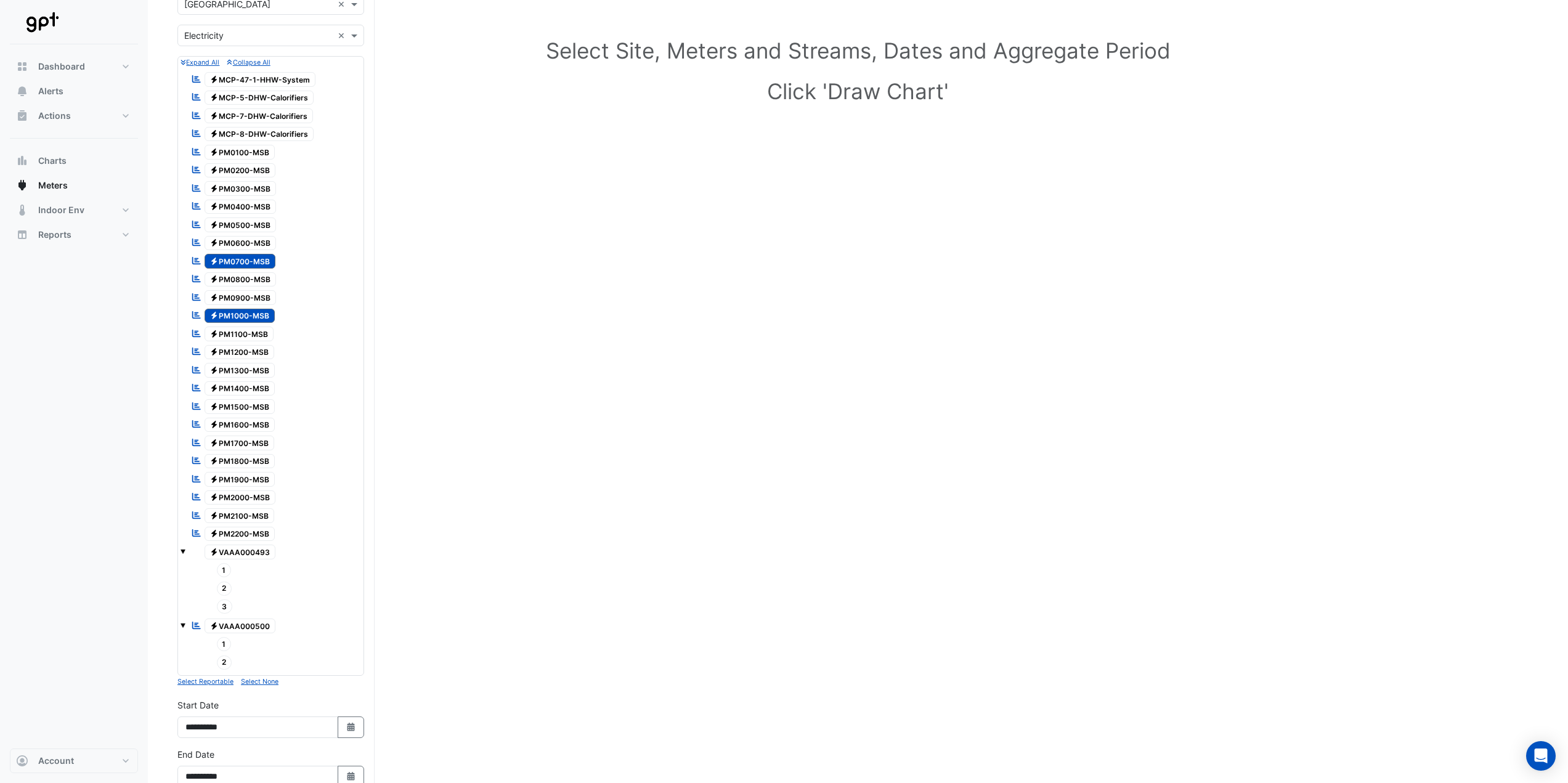
drag, startPoint x: 184, startPoint y: 626, endPoint x: 184, endPoint y: 598, distance: 28.0
click at [184, 624] on span at bounding box center [183, 624] width 5 height 5
click at [182, 553] on span at bounding box center [183, 551] width 5 height 5
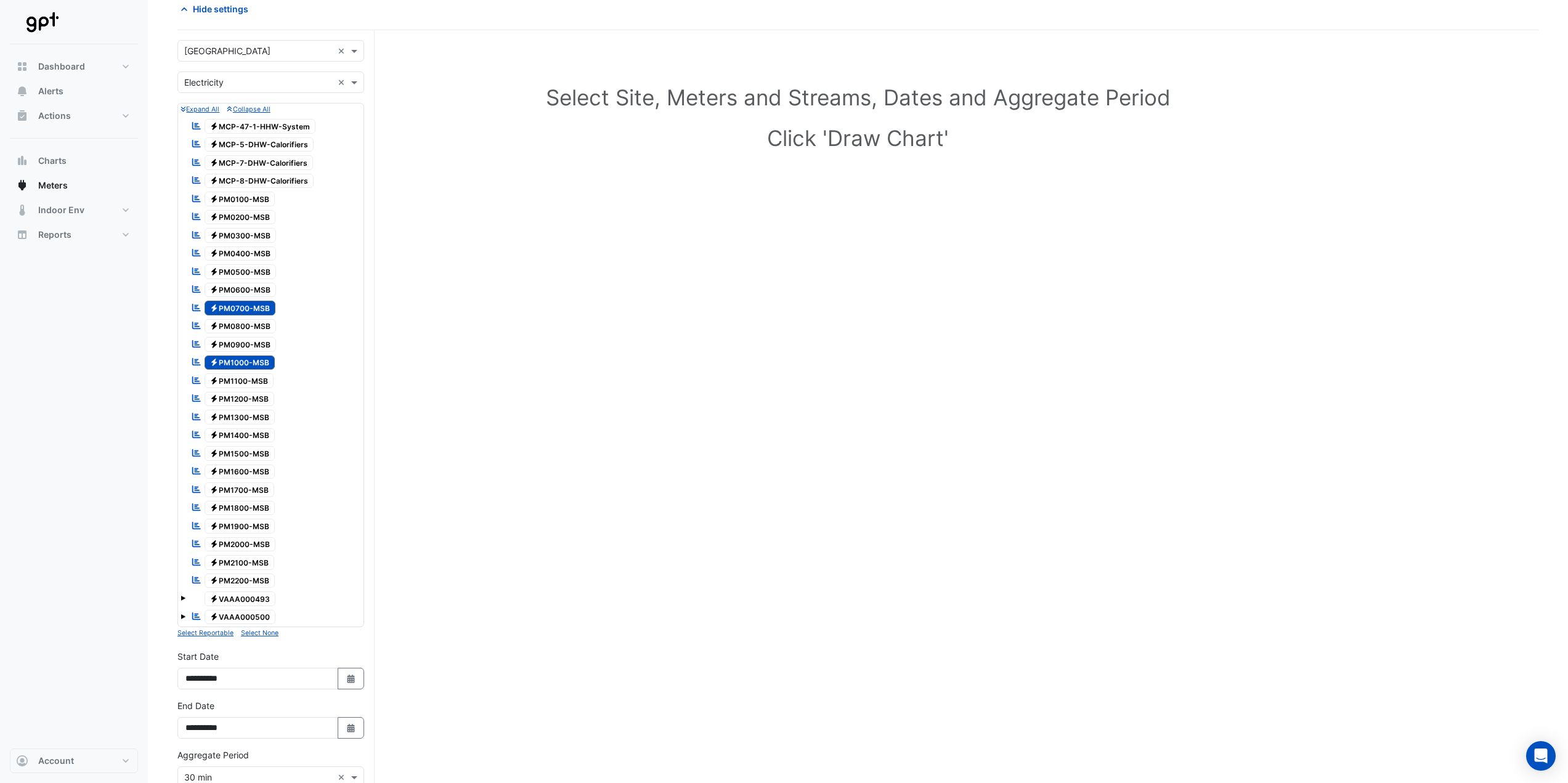
scroll to position [62, 0]
click at [223, 323] on span "Electricity PM0800-MSB" at bounding box center [240, 325] width 72 height 15
click at [226, 341] on span "Electricity PM0900-MSB" at bounding box center [240, 343] width 72 height 15
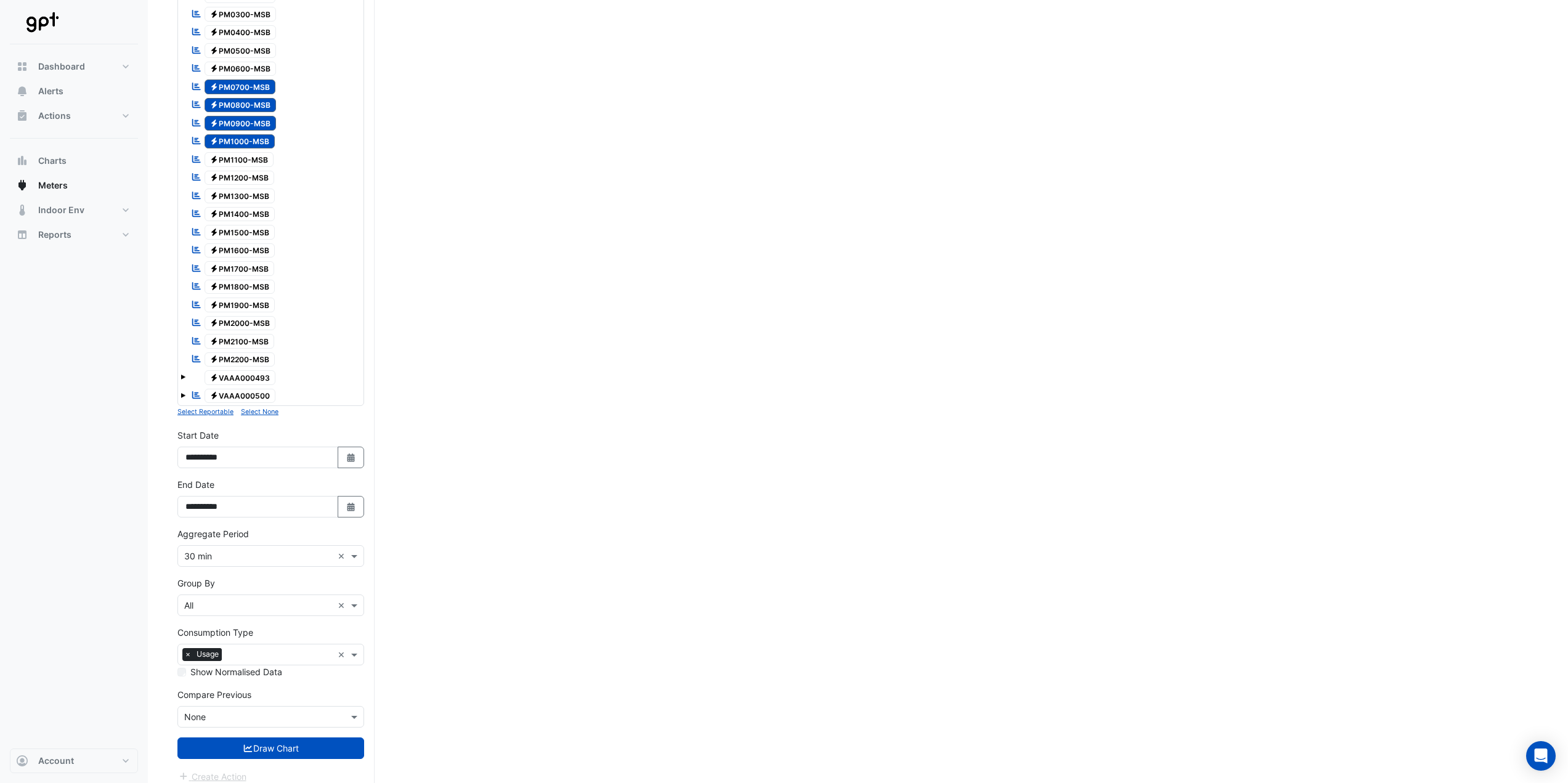
scroll to position [292, 0]
